Goal: Transaction & Acquisition: Book appointment/travel/reservation

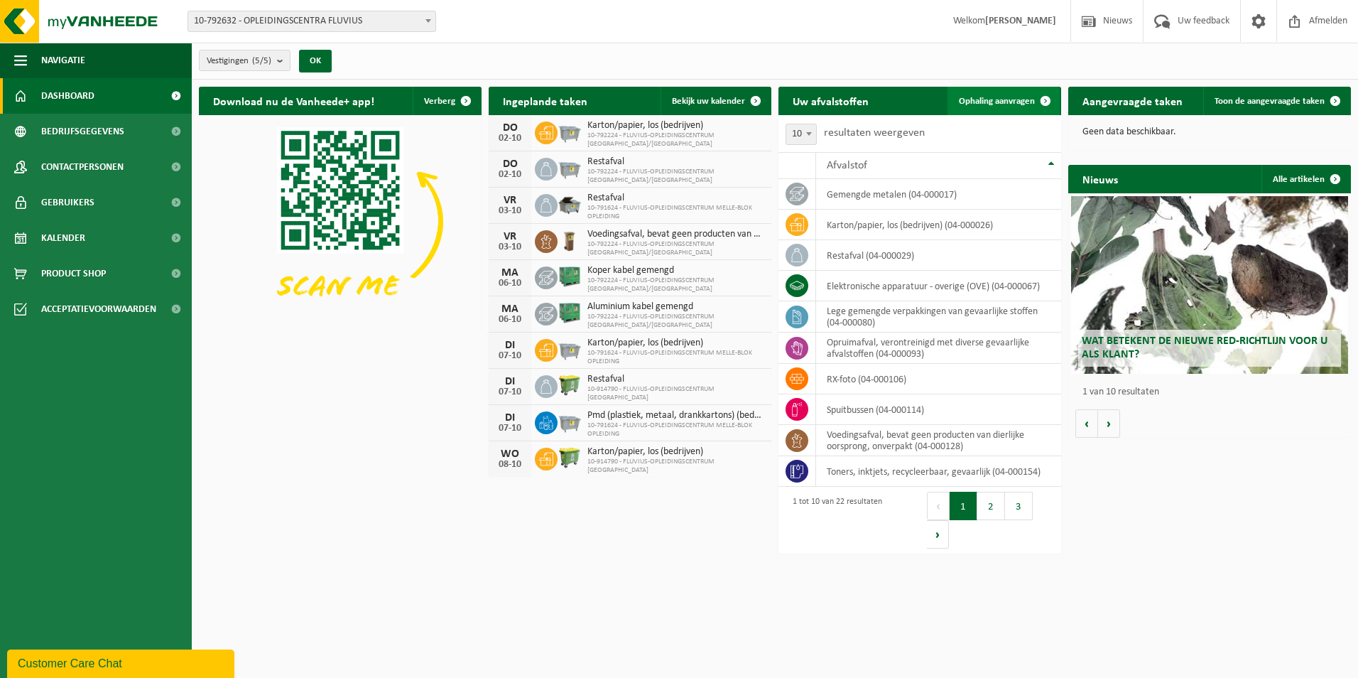
click at [1041, 93] on span at bounding box center [1046, 101] width 28 height 28
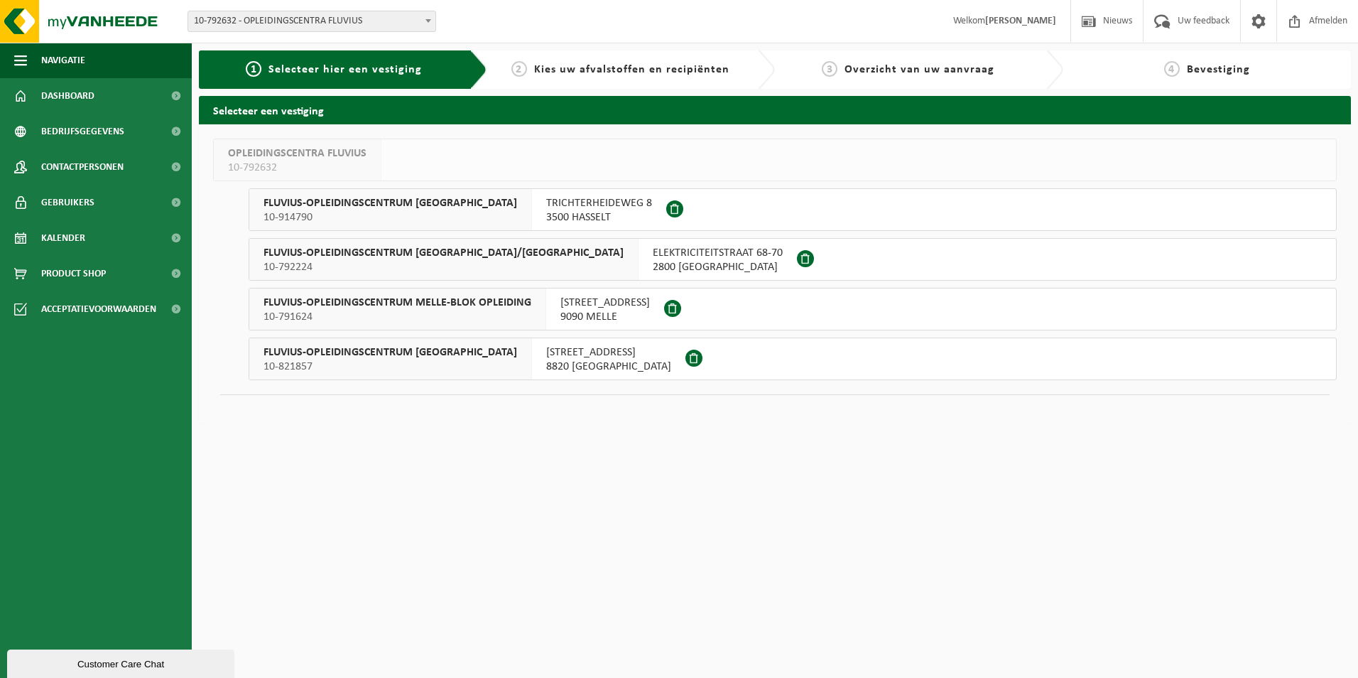
click at [386, 302] on span "FLUVIUS-OPLEIDINGSCENTRUM MELLE-BLOK OPLEIDING" at bounding box center [398, 303] width 268 height 14
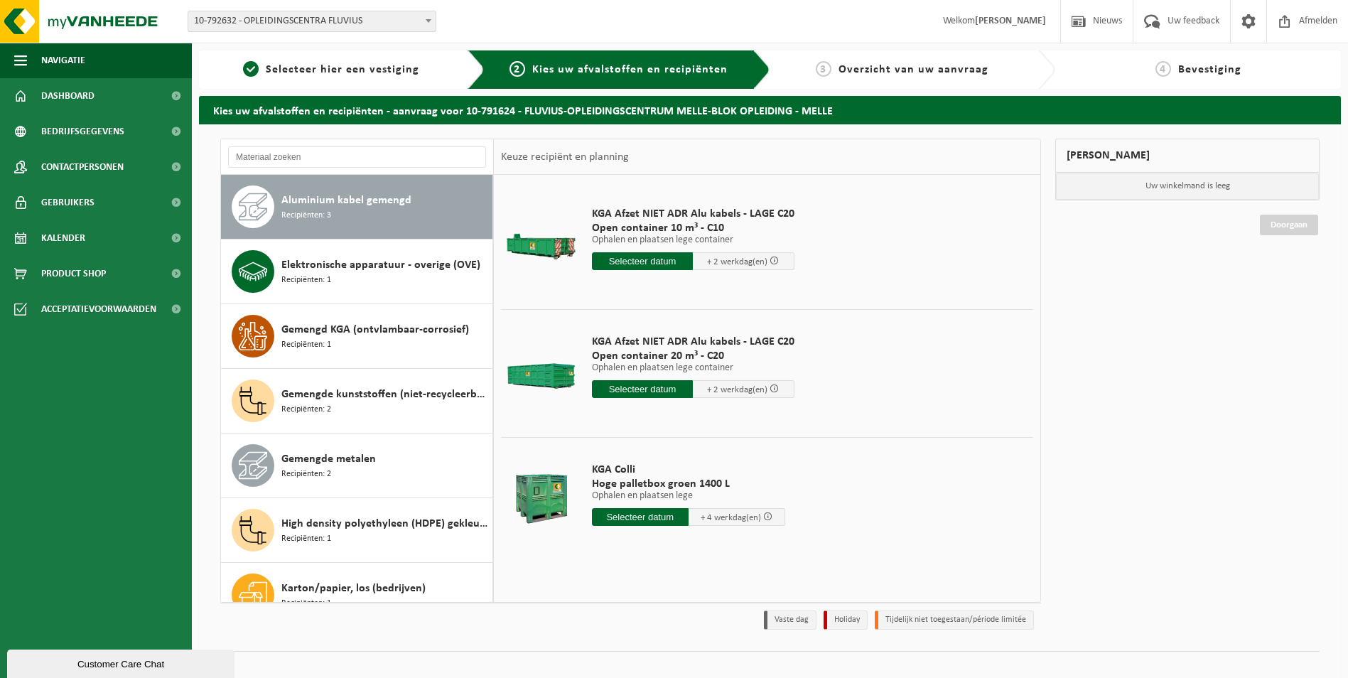
click at [634, 515] on input "text" at bounding box center [640, 517] width 97 height 18
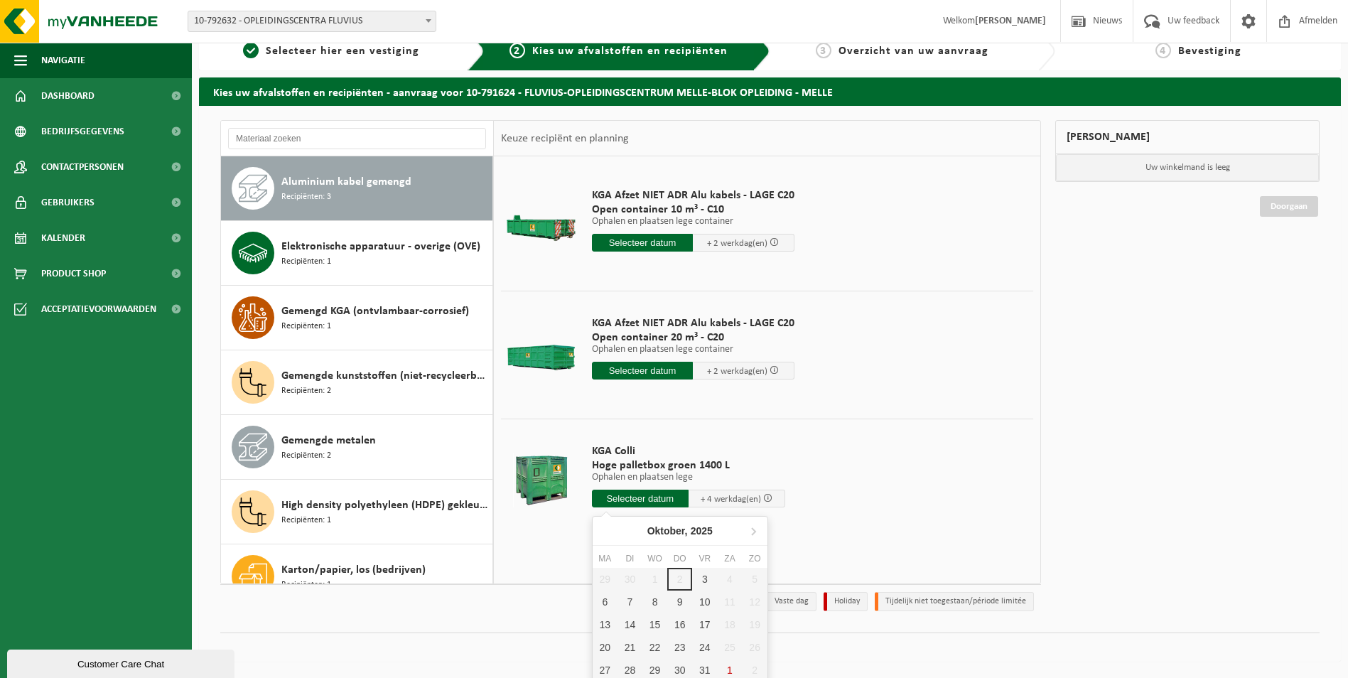
scroll to position [23, 0]
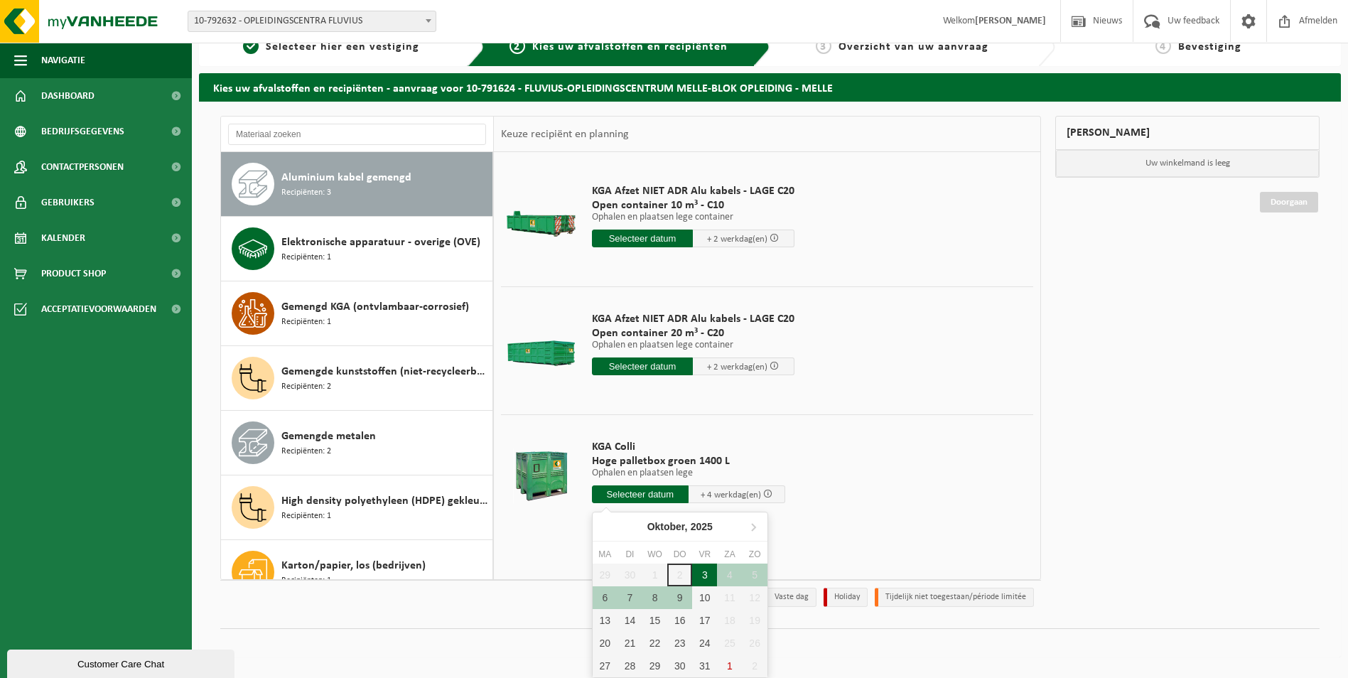
drag, startPoint x: 704, startPoint y: 573, endPoint x: 750, endPoint y: 580, distance: 46.6
click at [705, 573] on div "3" at bounding box center [704, 574] width 25 height 23
type input "Van 2025-10-03"
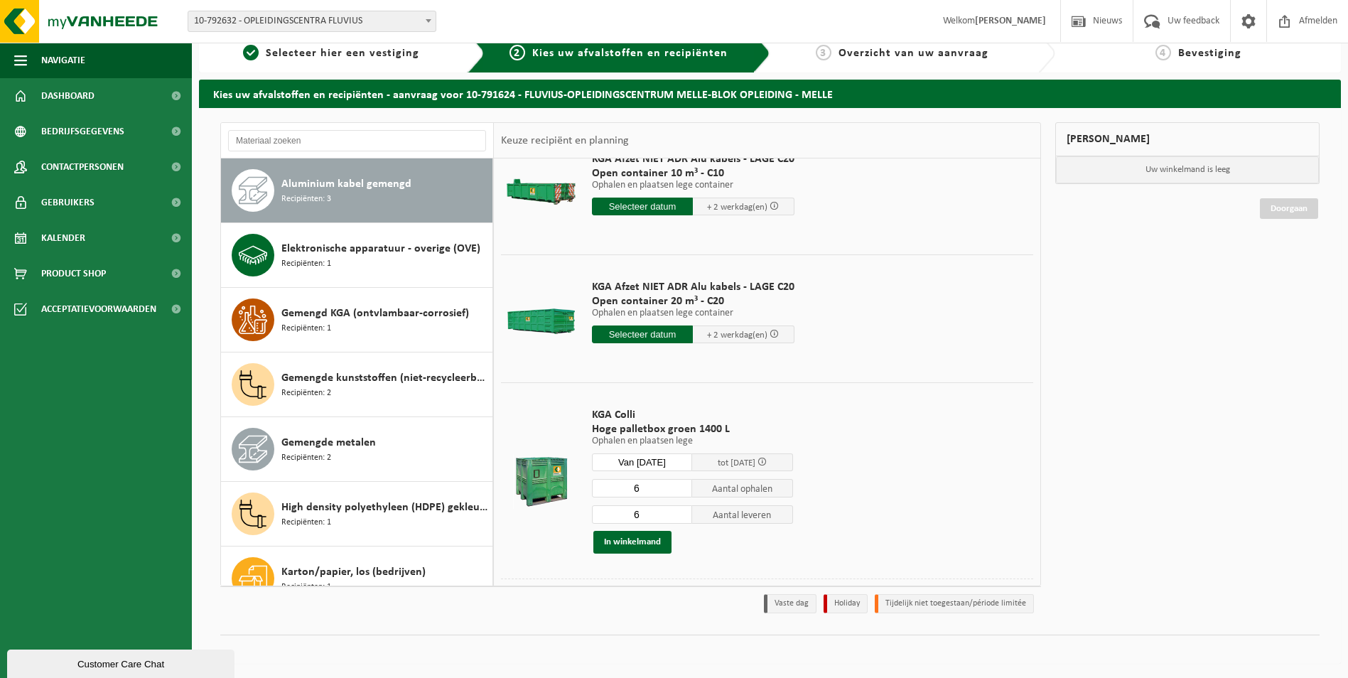
scroll to position [75, 0]
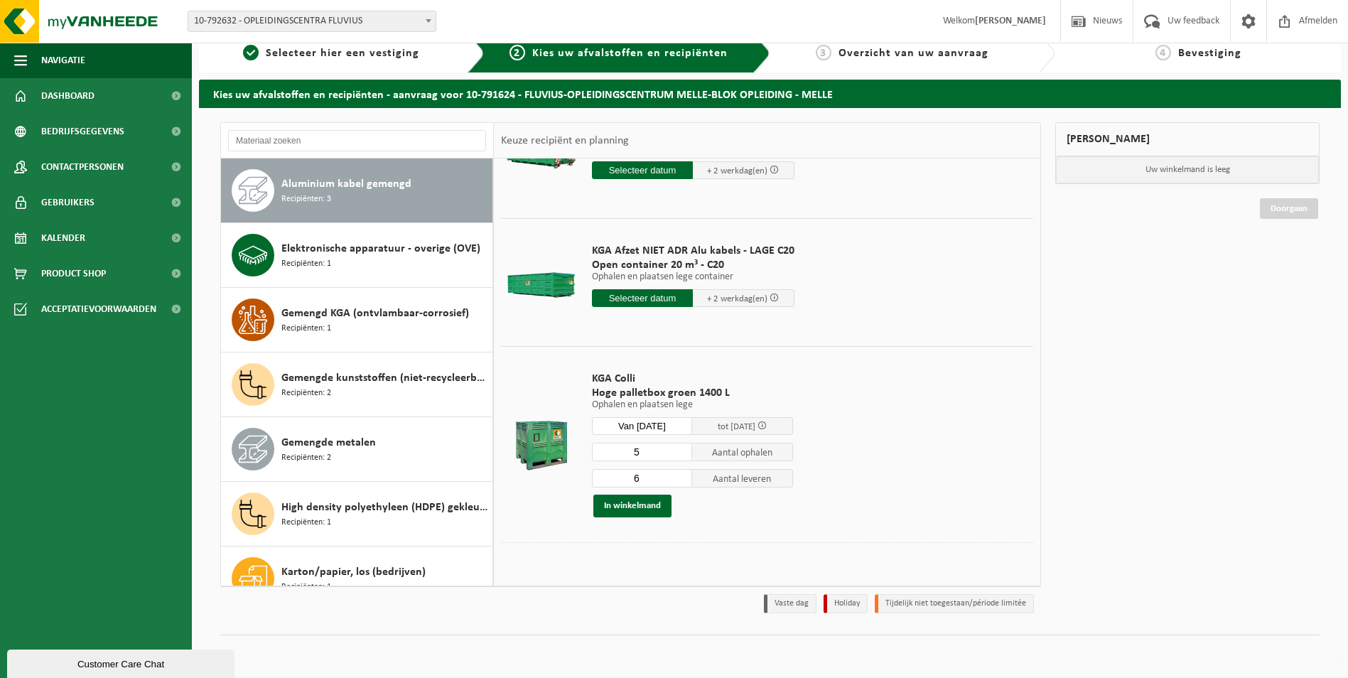
click at [678, 453] on input "5" at bounding box center [642, 452] width 101 height 18
click at [678, 453] on input "4" at bounding box center [642, 452] width 101 height 18
click at [678, 453] on input "3" at bounding box center [642, 452] width 101 height 18
click at [678, 453] on input "2" at bounding box center [642, 452] width 101 height 18
type input "1"
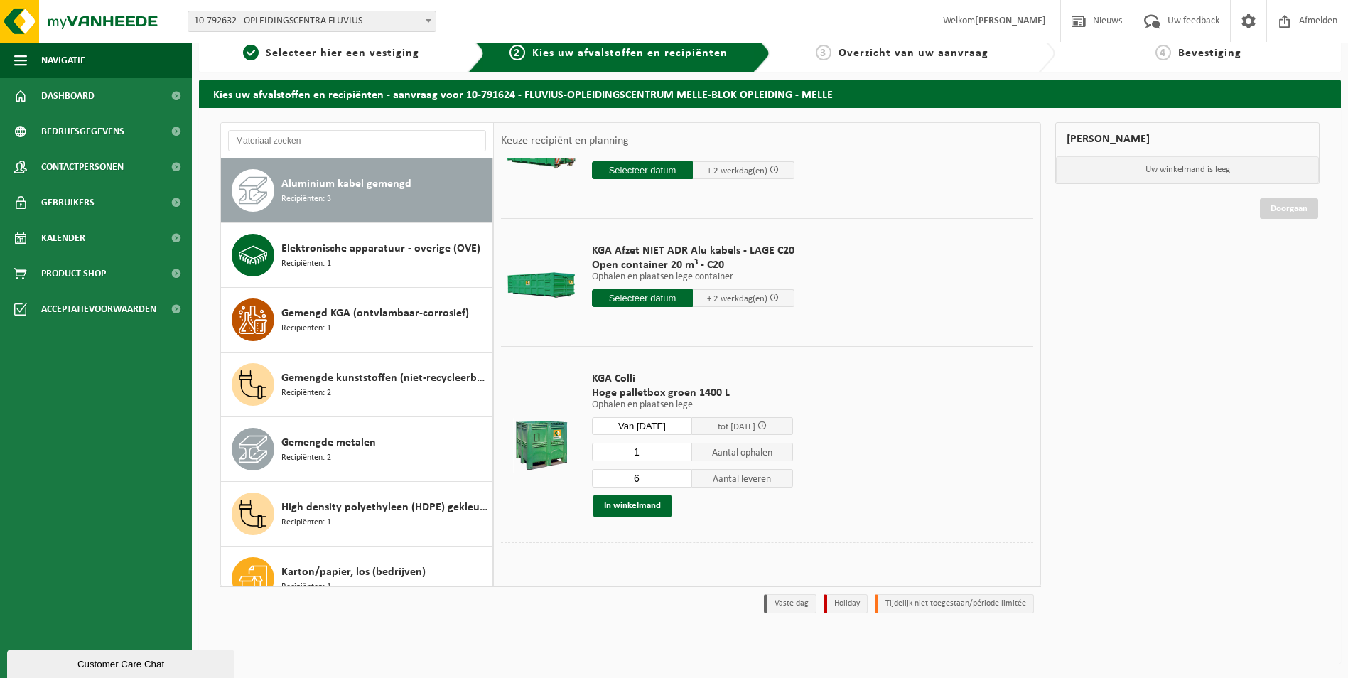
click at [678, 453] on input "1" at bounding box center [642, 452] width 101 height 18
click at [679, 482] on input "5" at bounding box center [642, 478] width 101 height 18
click at [679, 482] on input "4" at bounding box center [642, 478] width 101 height 18
click at [679, 482] on input "3" at bounding box center [642, 478] width 101 height 18
click at [679, 482] on input "2" at bounding box center [642, 478] width 101 height 18
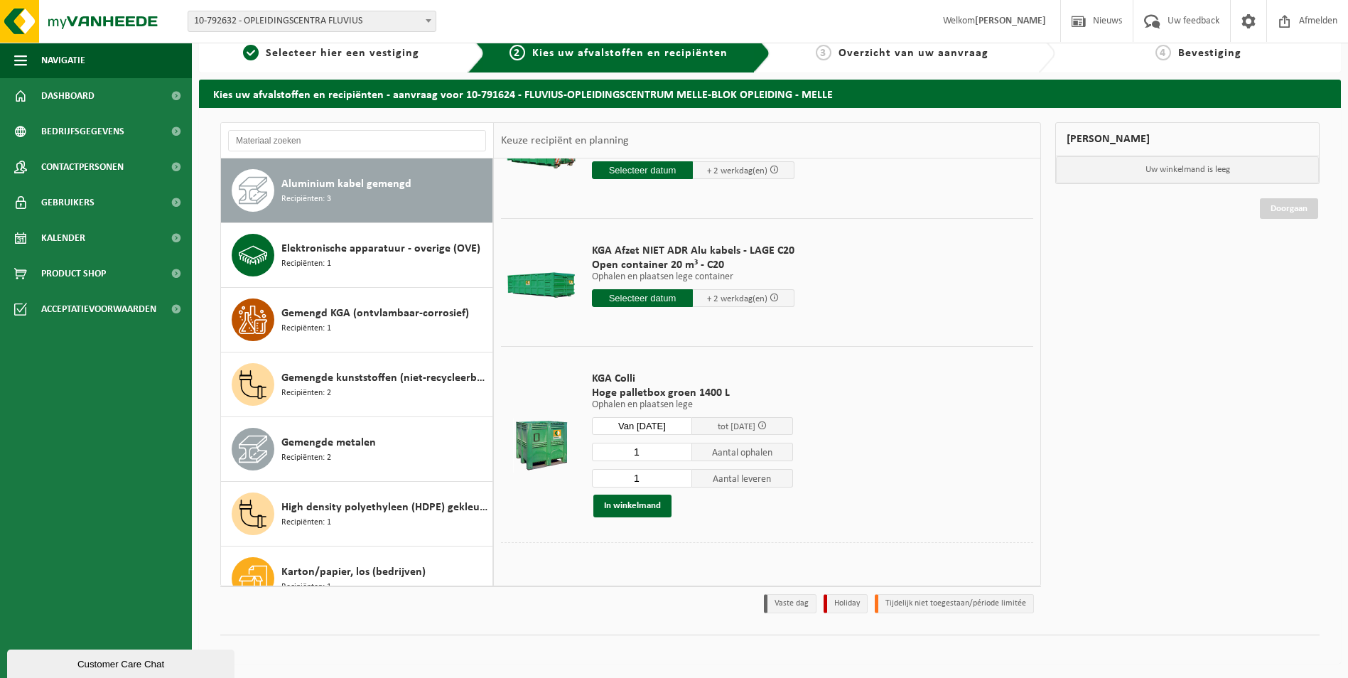
type input "1"
click at [679, 482] on input "1" at bounding box center [642, 478] width 101 height 18
click at [644, 504] on button "In winkelmand" at bounding box center [632, 505] width 78 height 23
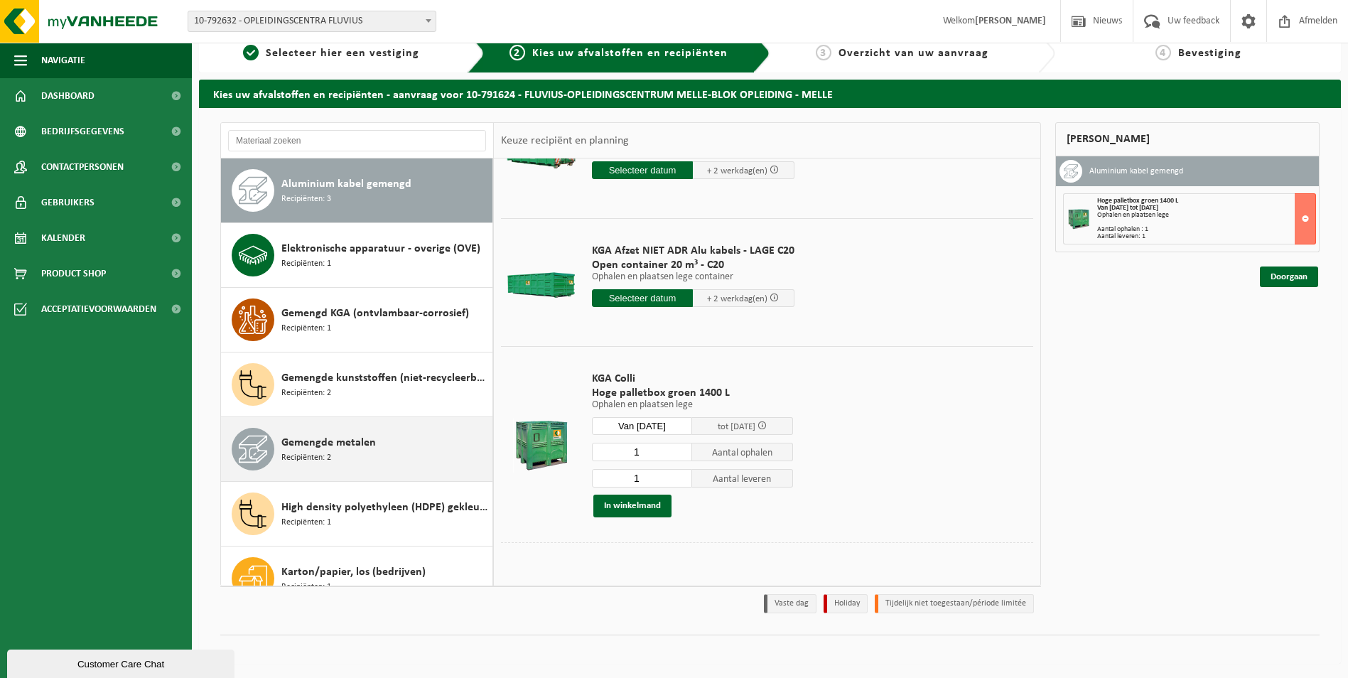
click at [306, 442] on span "Gemengde metalen" at bounding box center [328, 442] width 94 height 17
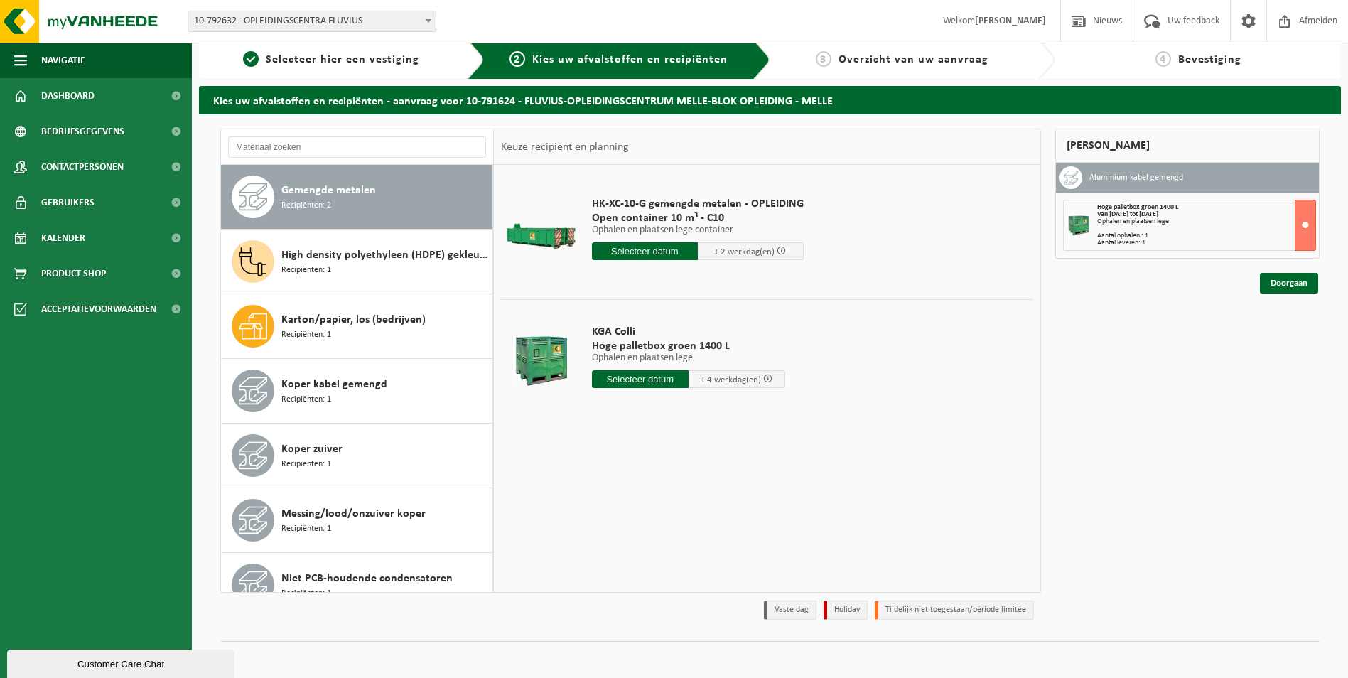
scroll to position [0, 0]
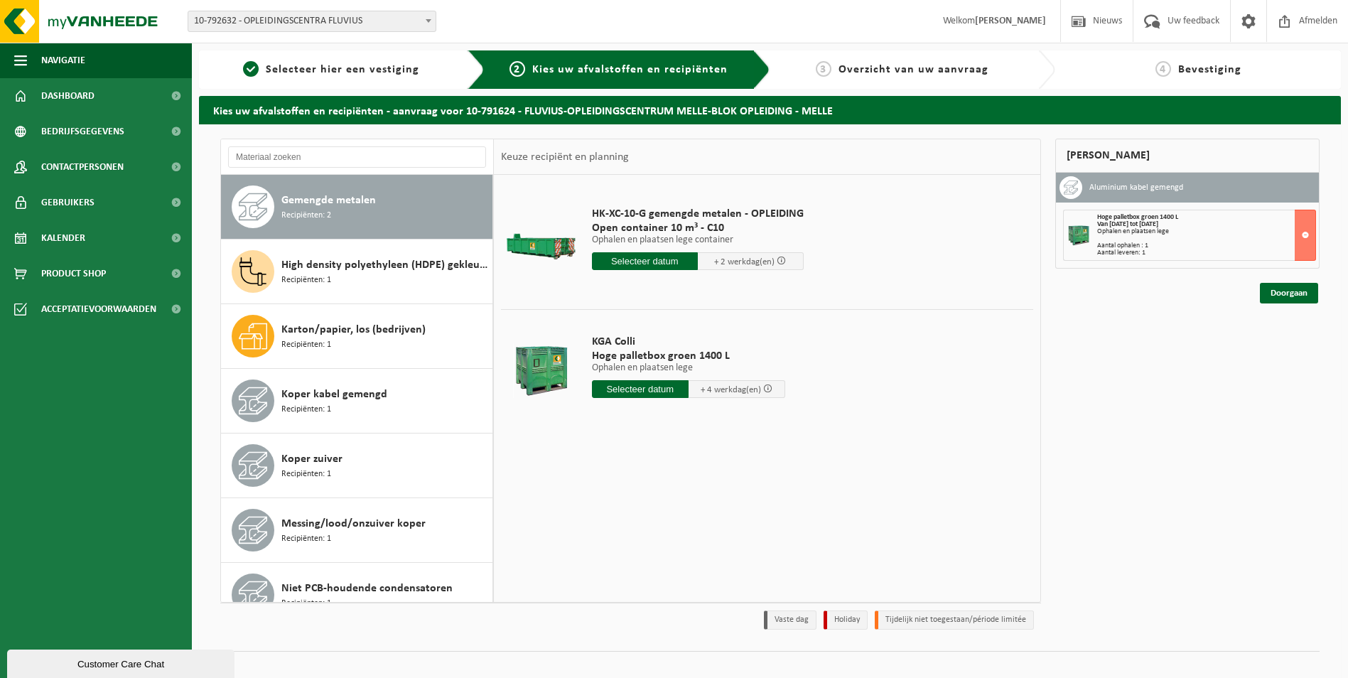
click at [650, 259] on input "text" at bounding box center [645, 261] width 106 height 18
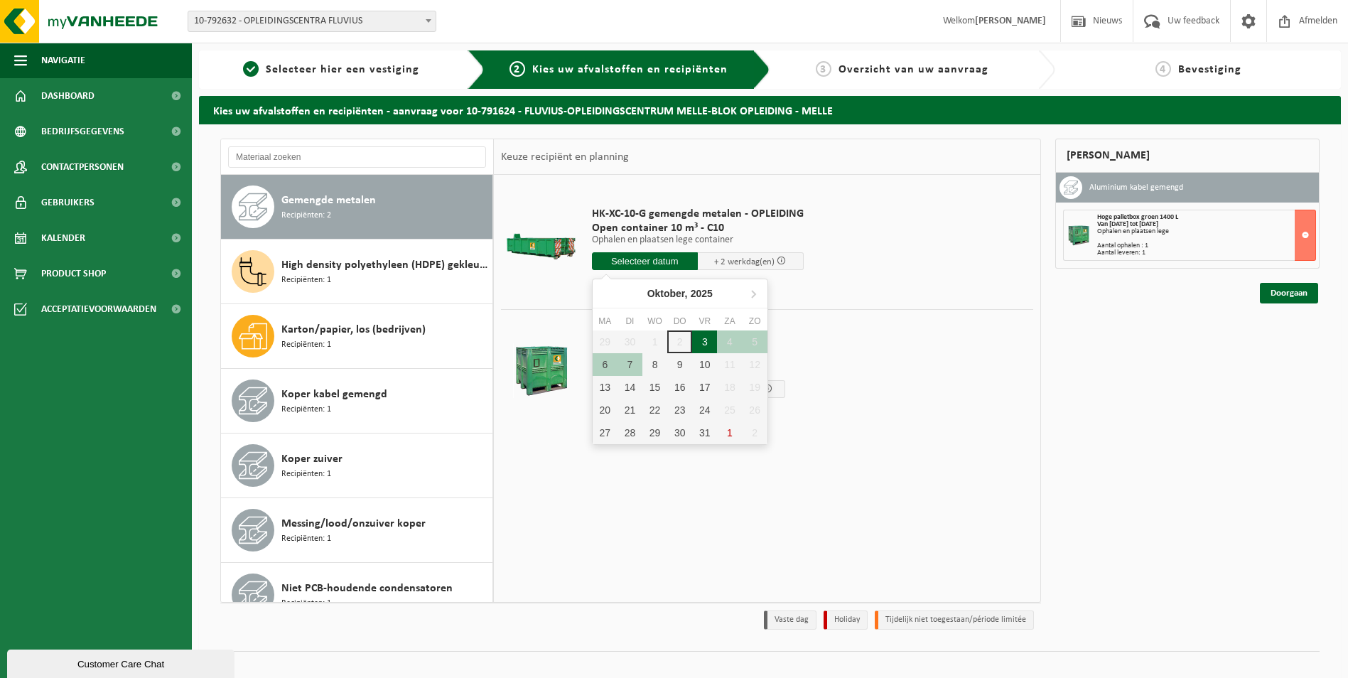
click at [703, 342] on div "3" at bounding box center [704, 341] width 25 height 23
type input "Van 2025-10-03"
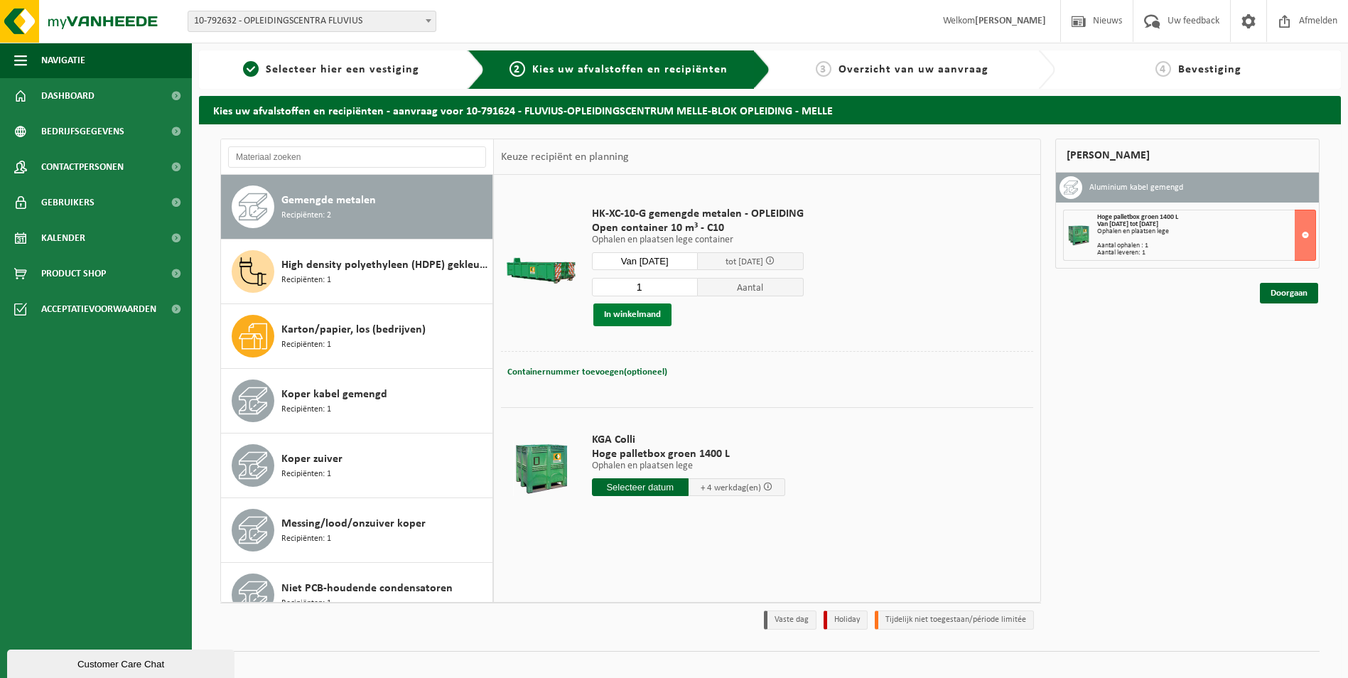
click at [641, 311] on button "In winkelmand" at bounding box center [632, 314] width 78 height 23
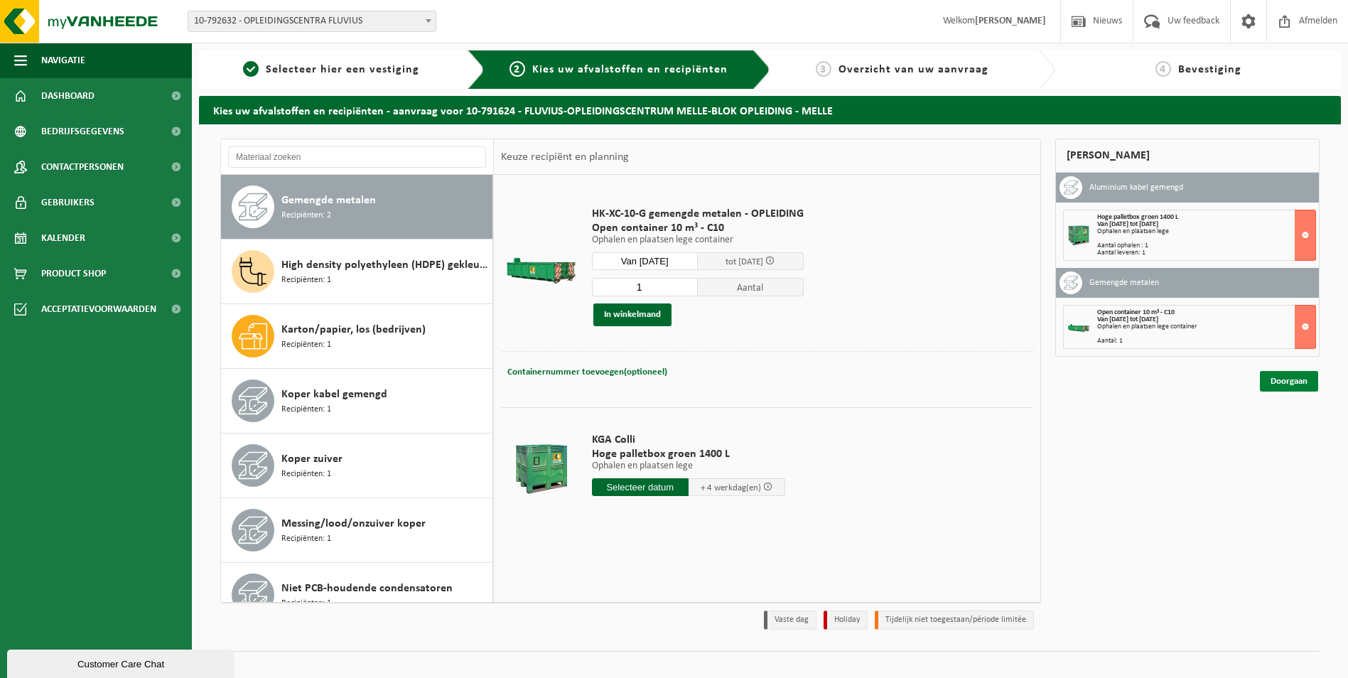
click at [1282, 379] on link "Doorgaan" at bounding box center [1289, 381] width 58 height 21
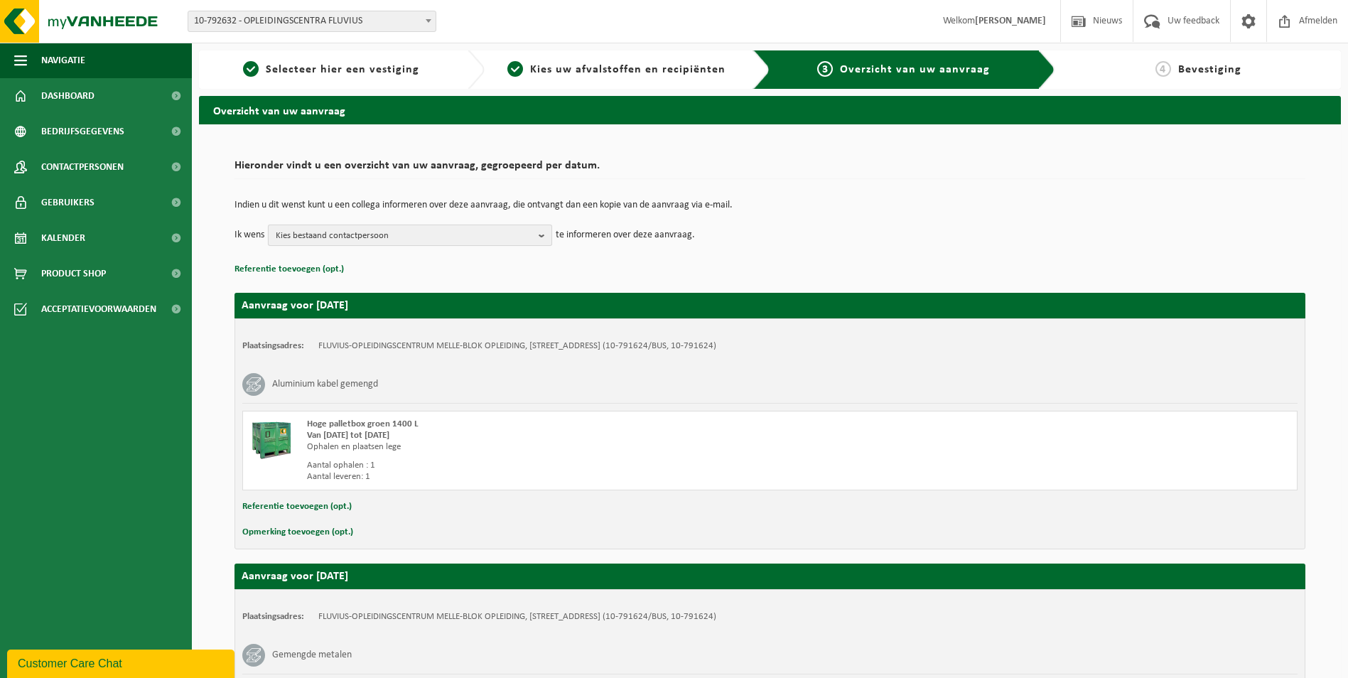
click at [544, 236] on b "button" at bounding box center [544, 235] width 13 height 20
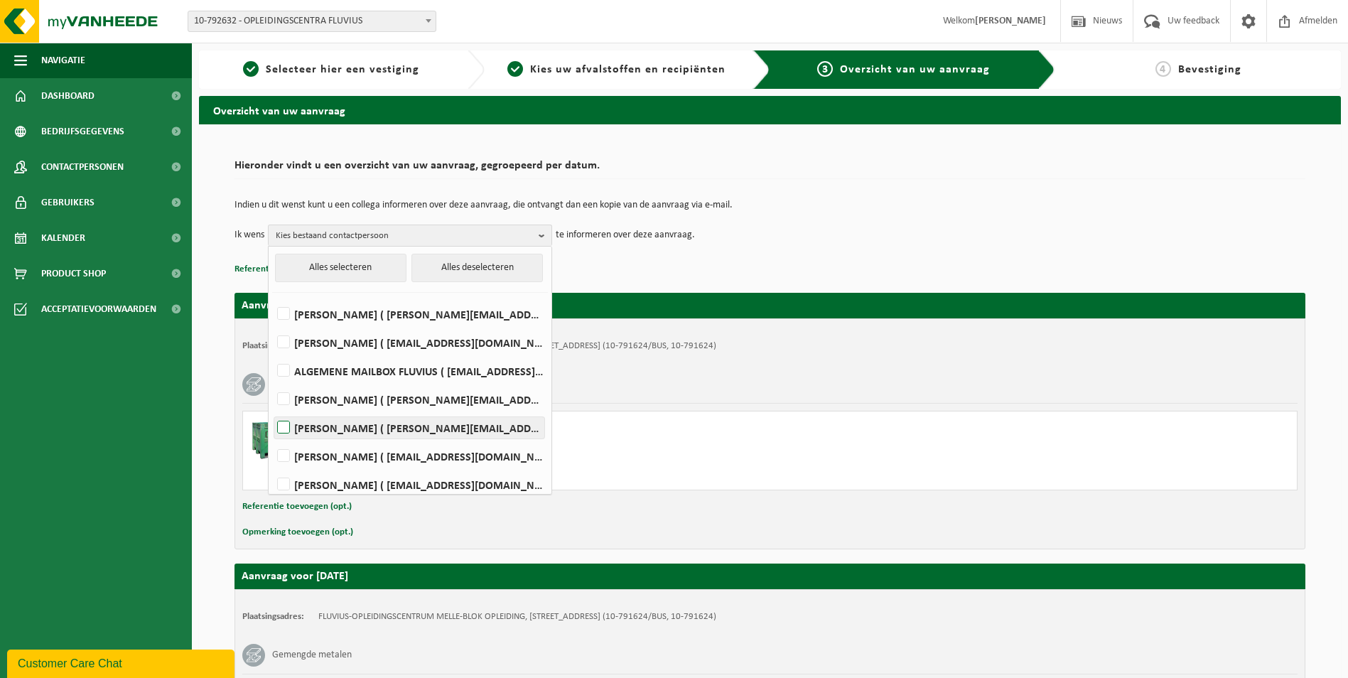
click at [281, 435] on label "Nadine Van Rentergem ( nadine.vanrentergem@fluvius.be )" at bounding box center [409, 427] width 270 height 21
click at [272, 410] on input "Nadine Van Rentergem ( nadine.vanrentergem@fluvius.be )" at bounding box center [271, 409] width 1 height 1
checkbox input "true"
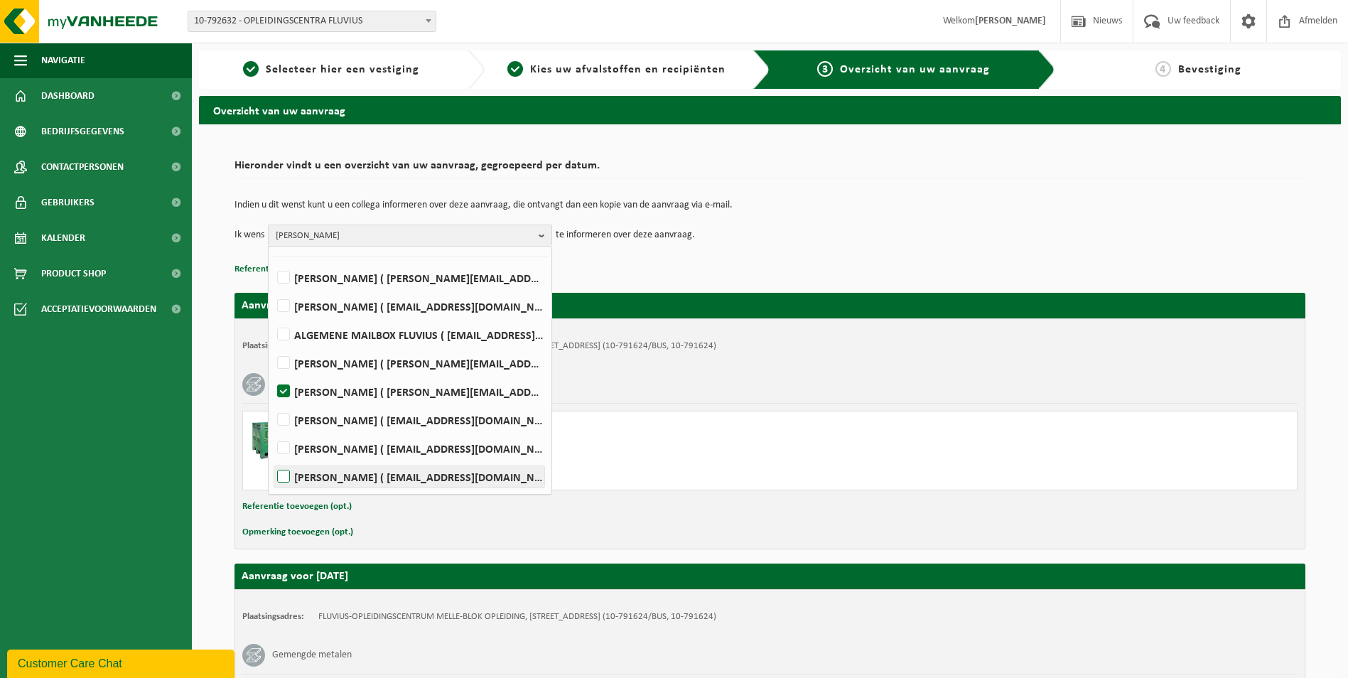
click at [283, 480] on label "KRISTA VERHOEVEN ( krista.verhoeven@fluvius.be )" at bounding box center [409, 476] width 270 height 21
click at [272, 459] on input "KRISTA VERHOEVEN ( krista.verhoeven@fluvius.be )" at bounding box center [271, 458] width 1 height 1
checkbox input "true"
click at [816, 251] on div "Indien u dit wenst kunt u een collega informeren over deze aanvraag, die ontvan…" at bounding box center [769, 223] width 1071 height 74
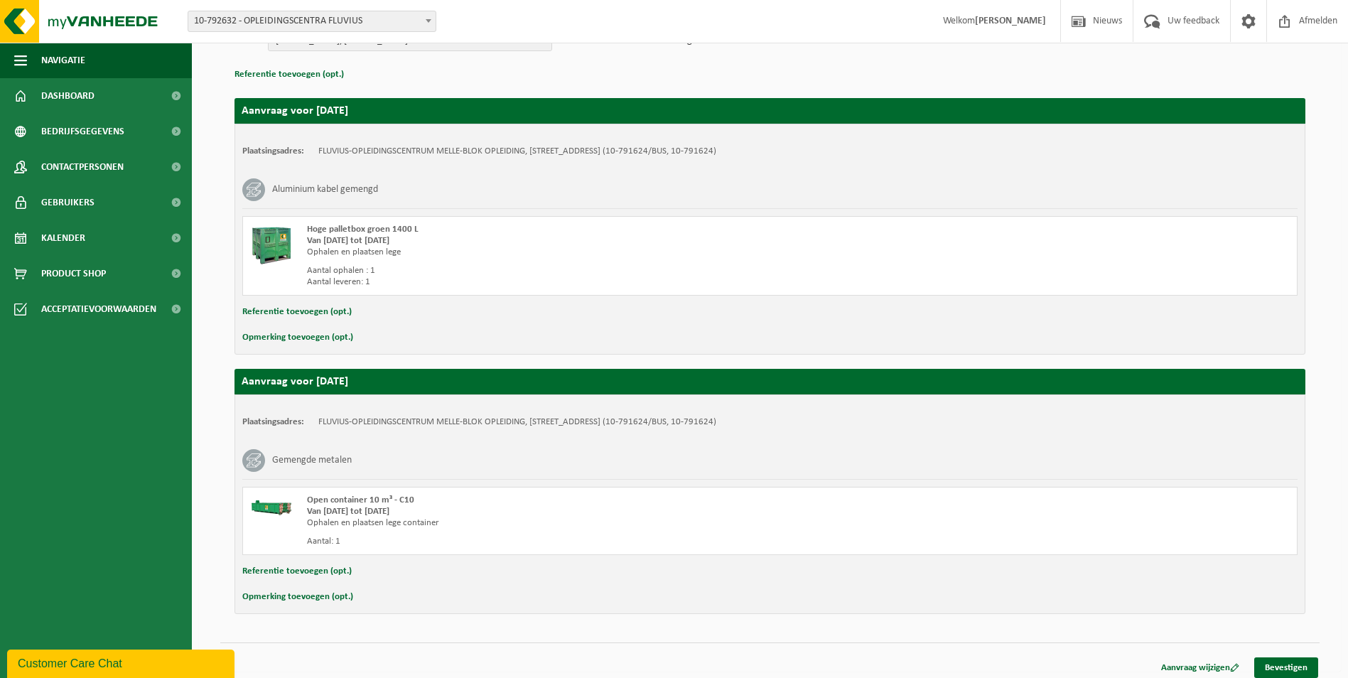
scroll to position [202, 0]
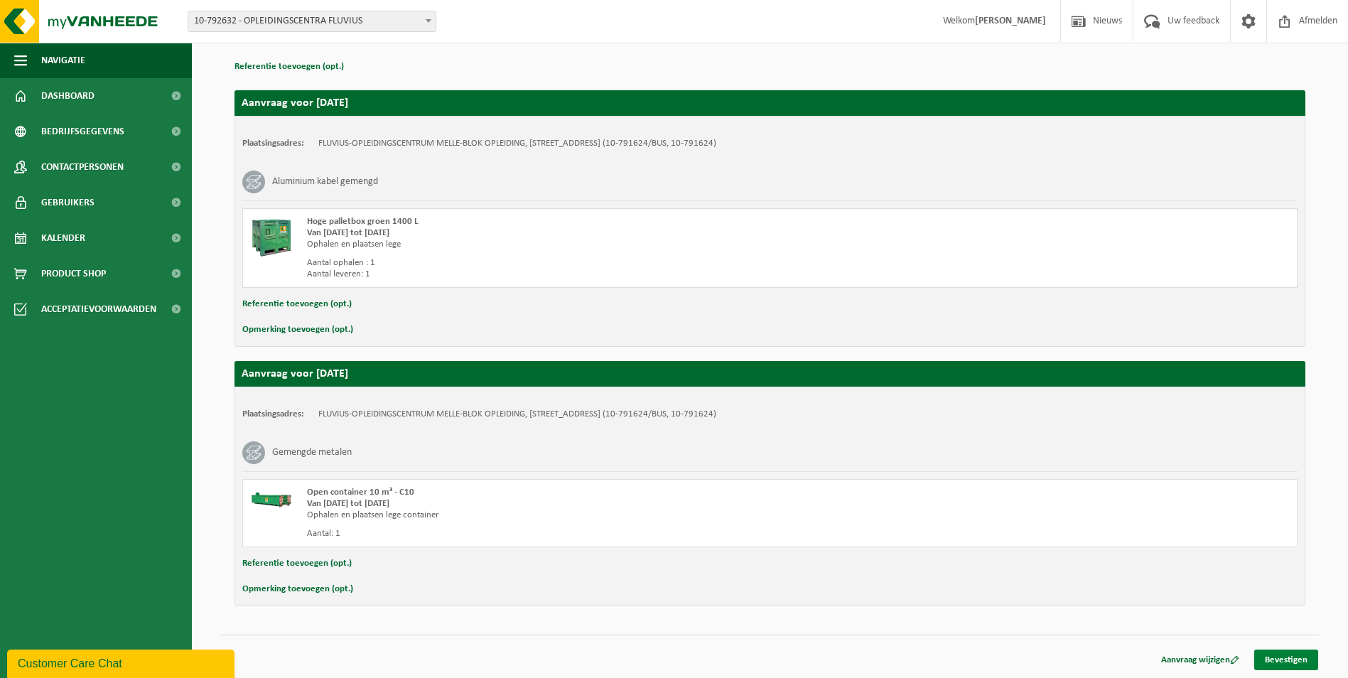
click at [1284, 658] on link "Bevestigen" at bounding box center [1286, 659] width 64 height 21
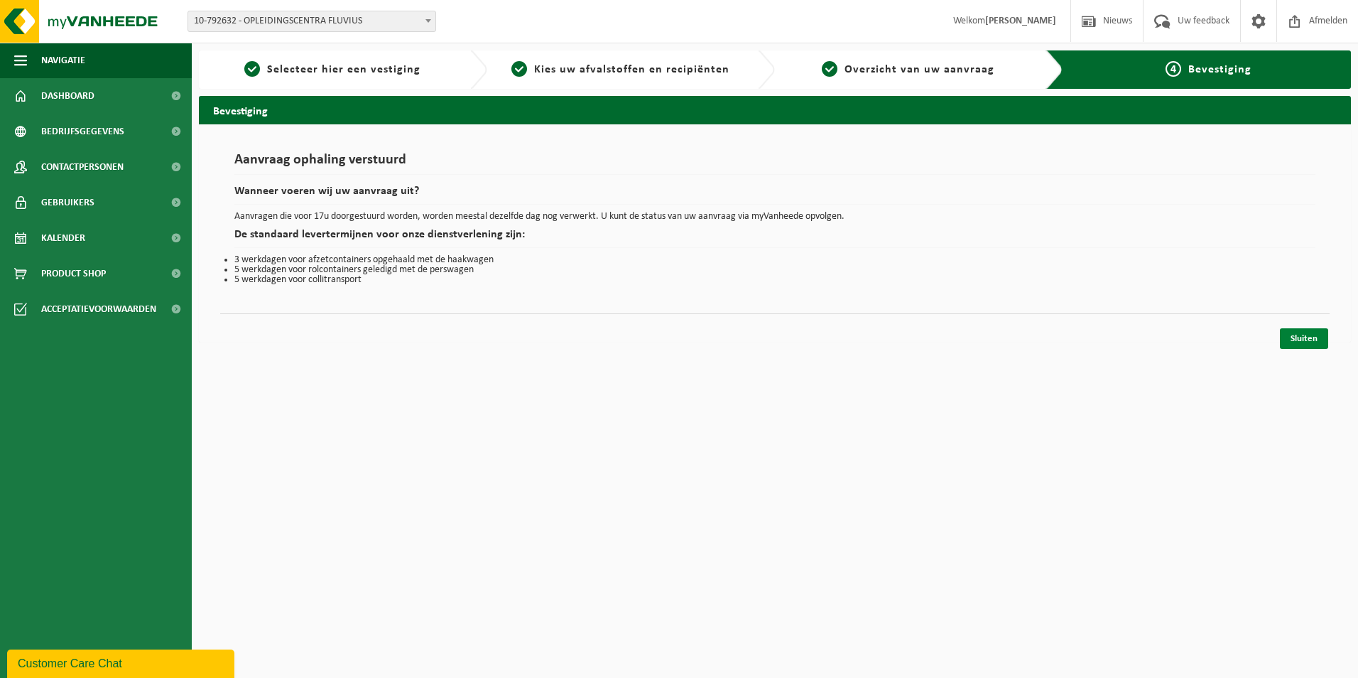
click at [1305, 340] on link "Sluiten" at bounding box center [1304, 338] width 48 height 21
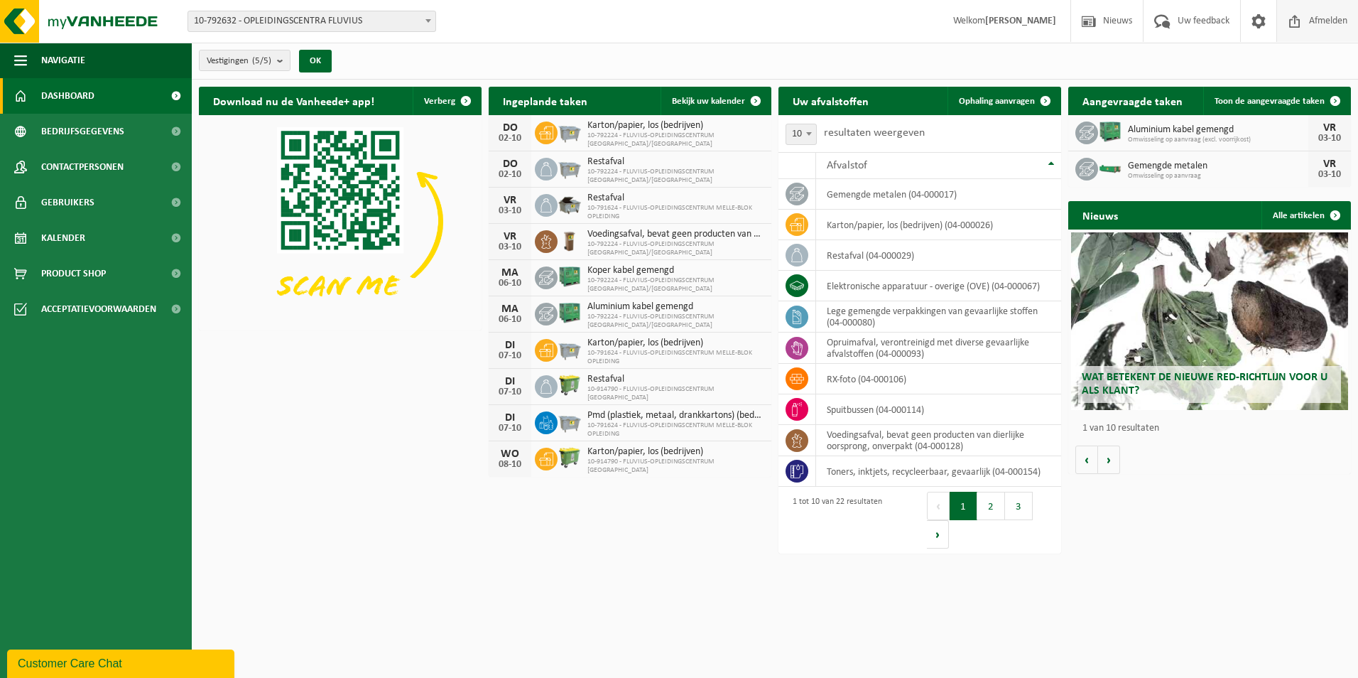
click at [1319, 13] on span "Afmelden" at bounding box center [1328, 21] width 45 height 42
